Goal: Task Accomplishment & Management: Manage account settings

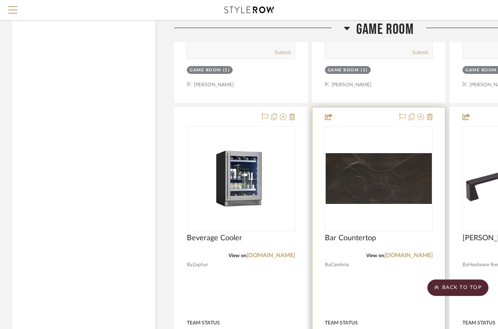
scroll to position [2588, 0]
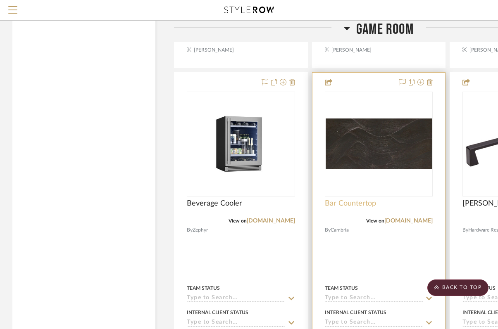
click at [354, 208] on span "Bar Countertop" at bounding box center [350, 203] width 51 height 9
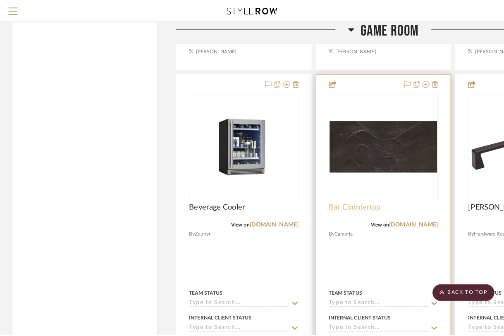
scroll to position [0, 0]
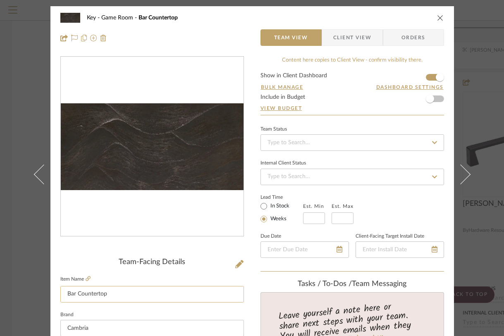
click at [102, 295] on input "Bar Countertop" at bounding box center [151, 294] width 183 height 17
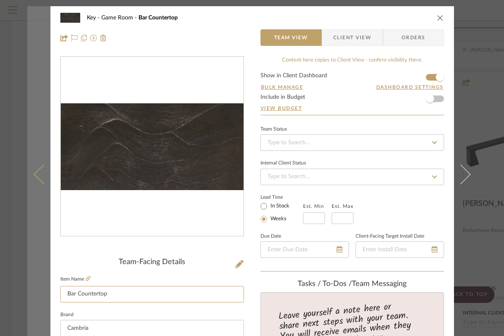
drag, startPoint x: 74, startPoint y: 292, endPoint x: 42, endPoint y: 289, distance: 32.8
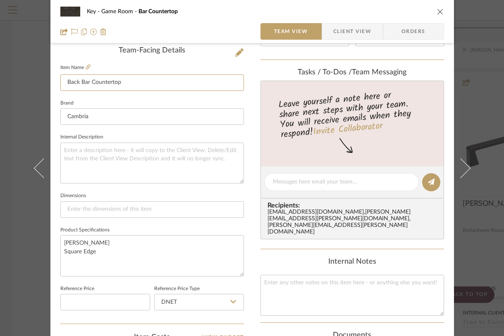
scroll to position [216, 0]
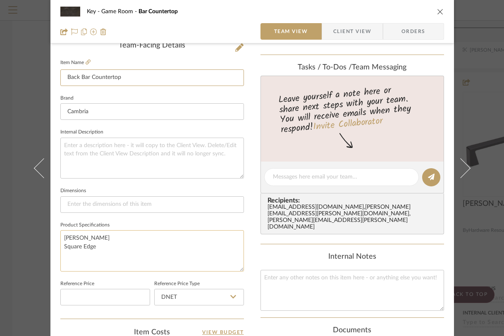
type input "Back Bar Countertop"
click at [107, 248] on textarea "[PERSON_NAME] Square Edge" at bounding box center [151, 250] width 183 height 41
type textarea "[PERSON_NAME] Square Edge"
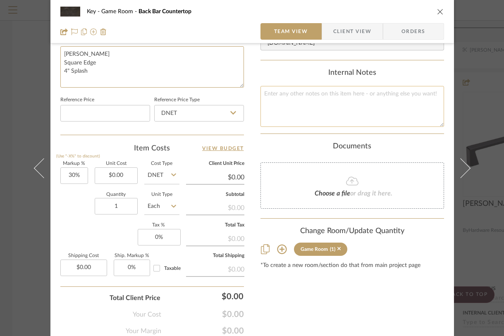
scroll to position [432, 0]
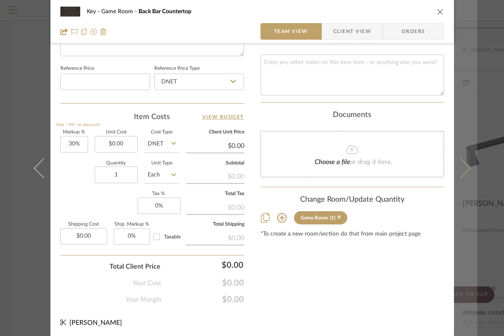
type textarea "[PERSON_NAME] Square Edge 4" Splash"
click at [460, 260] on button at bounding box center [465, 168] width 23 height 336
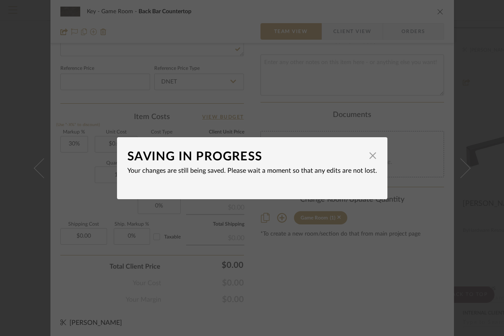
click at [483, 256] on div "SAVING IN PROGRESS × Your changes are still being saved. Please wait a moment s…" at bounding box center [252, 168] width 504 height 336
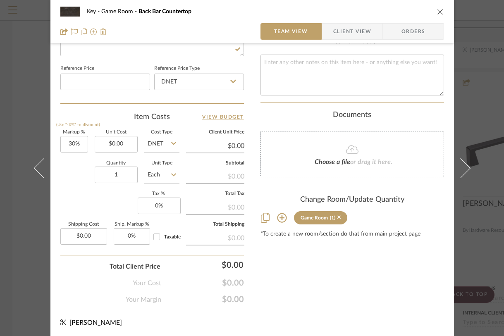
click at [483, 256] on div "Key Game Room Back Bar Countertop Team View Client View Orders Team-Facing Deta…" at bounding box center [252, 168] width 504 height 336
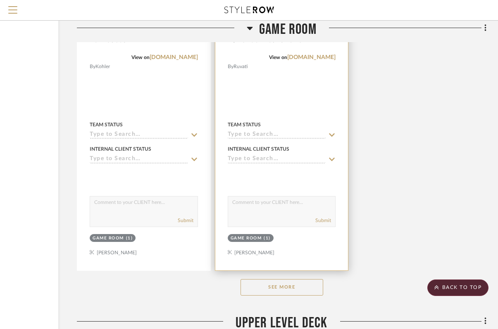
scroll to position [3130, 97]
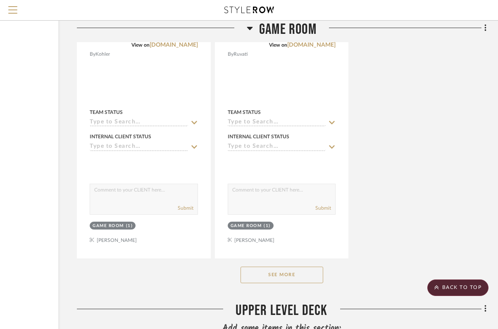
click at [293, 282] on button "See More" at bounding box center [281, 275] width 83 height 17
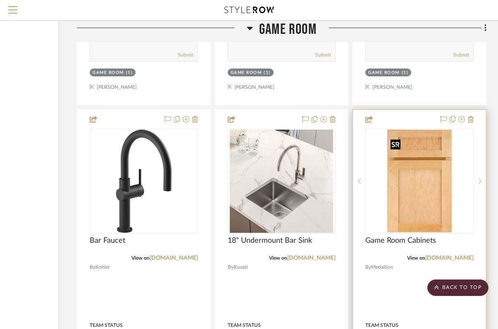
click at [0, 0] on img at bounding box center [0, 0] width 0 height 0
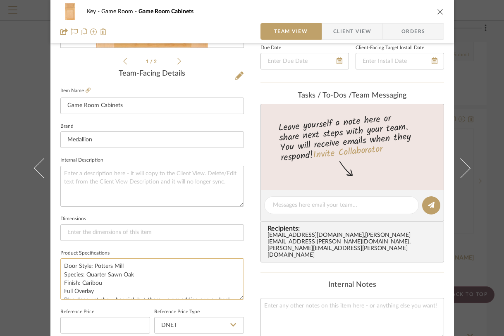
scroll to position [180, 0]
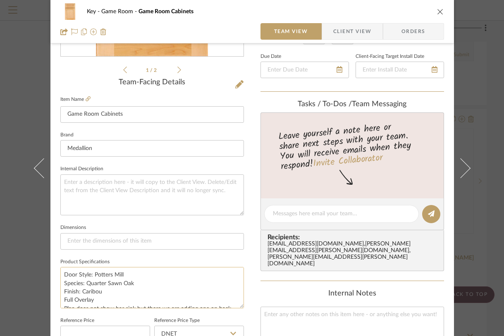
click at [133, 279] on textarea "Door Style: Potters Mill Species: Quarter Sawn Oak Finish: Caribou Full Overlay…" at bounding box center [151, 287] width 183 height 41
click at [107, 290] on textarea "Door Style: Potters Mill Species: Quarter Sawn Oak Finish: Caribou Full Overlay…" at bounding box center [151, 287] width 183 height 41
click at [136, 285] on textarea "Door Style: Potters Mill Species: Quarter Sawn Oak Finish: Caribou or Carriage …" at bounding box center [151, 287] width 183 height 41
type textarea "Door Style: Potters Mill Species: Quarter Sawn Oak or Maple Finish: Caribou or …"
click at [474, 121] on div "Key Game Room Game Room Cabinets Team View Client View Orders 1 / 2 Team-Facing…" at bounding box center [252, 168] width 504 height 336
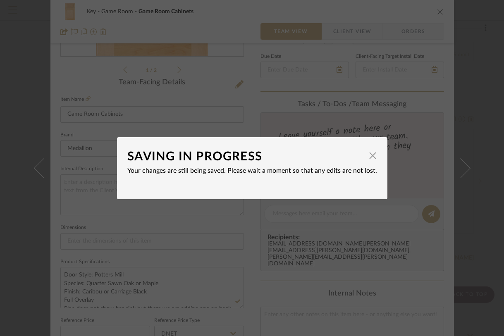
click at [482, 115] on div "SAVING IN PROGRESS × Your changes are still being saved. Please wait a moment s…" at bounding box center [252, 168] width 504 height 336
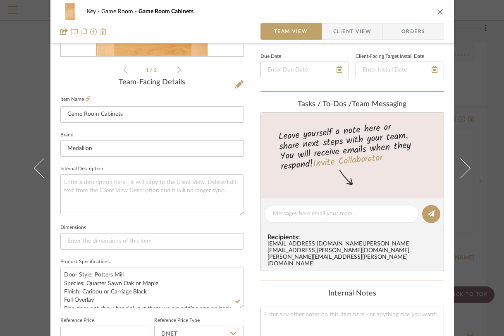
click at [482, 68] on div "Key Game Room Game Room Cabinets Team View Client View Orders 1 / 2 Team-Facing…" at bounding box center [252, 168] width 504 height 336
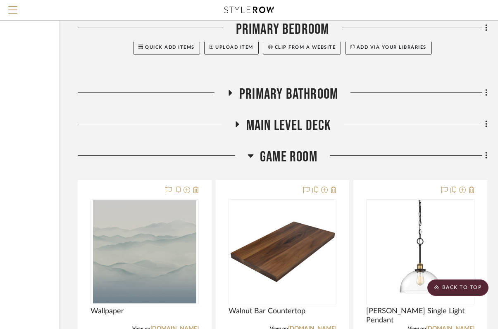
scroll to position [2145, 96]
